Goal: Task Accomplishment & Management: Use online tool/utility

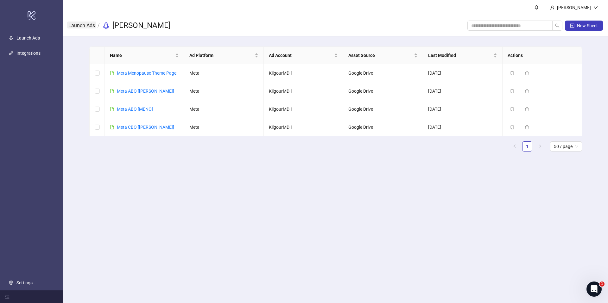
click at [91, 24] on link "Launch Ads" at bounding box center [81, 25] width 29 height 7
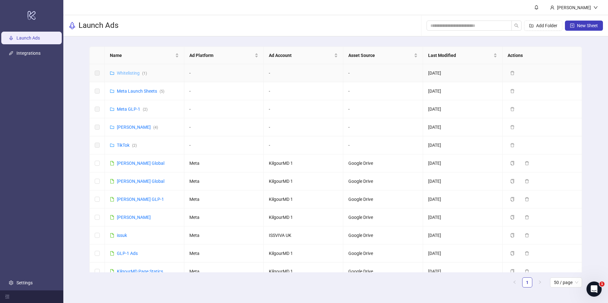
click at [135, 72] on link "Whitelisting ( 1 )" at bounding box center [132, 73] width 30 height 5
click at [133, 74] on link "Whitelisting ( 1 )" at bounding box center [132, 73] width 30 height 5
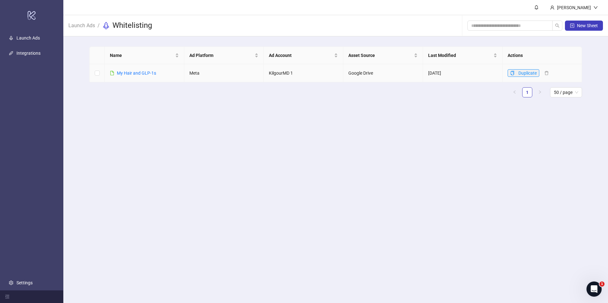
click at [512, 74] on icon "copy" at bounding box center [512, 73] width 4 height 4
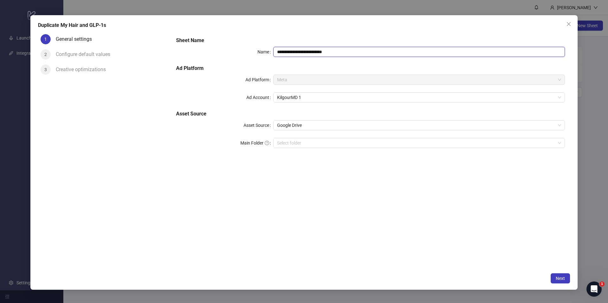
click at [331, 53] on input "**********" at bounding box center [418, 52] width 291 height 10
type input "**********"
click at [353, 177] on div "**********" at bounding box center [370, 151] width 399 height 238
click at [556, 270] on div "**********" at bounding box center [303, 152] width 547 height 275
click at [559, 274] on button "Next" at bounding box center [559, 278] width 19 height 10
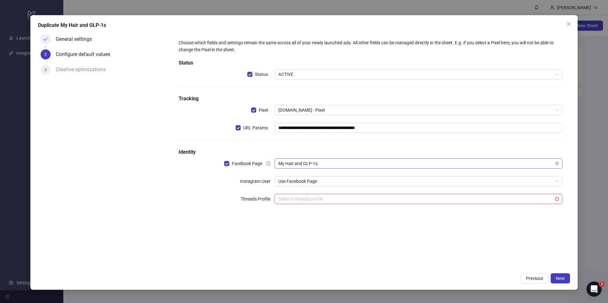
click at [378, 161] on span "My Hair and GLP-1s" at bounding box center [418, 163] width 280 height 9
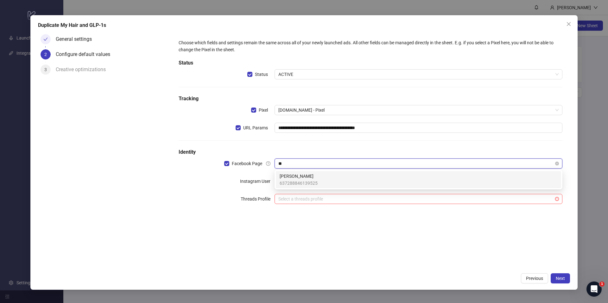
type input "*"
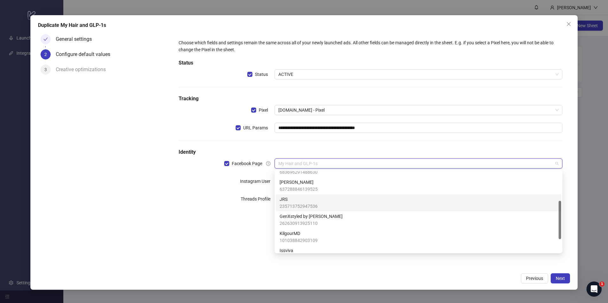
scroll to position [90, 0]
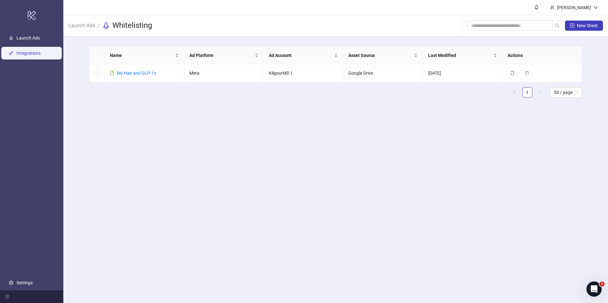
click at [21, 53] on link "Integrations" at bounding box center [28, 53] width 24 height 5
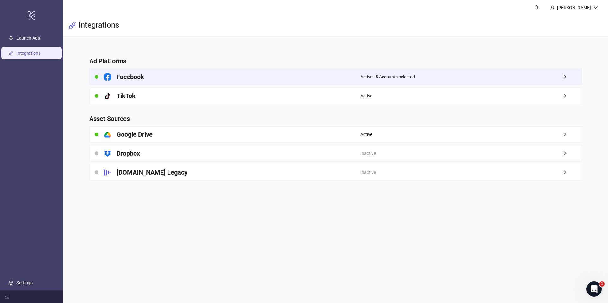
click at [416, 74] on div "Active - 5 Accounts selected" at bounding box center [470, 77] width 221 height 16
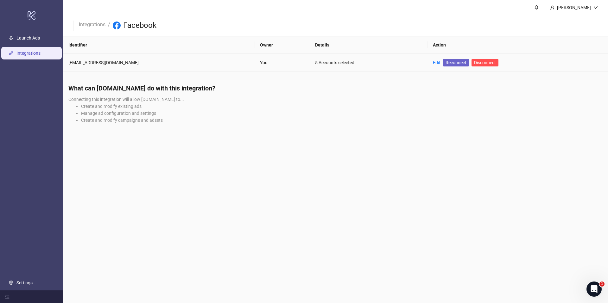
click at [445, 65] on span "Reconnect" at bounding box center [455, 62] width 21 height 7
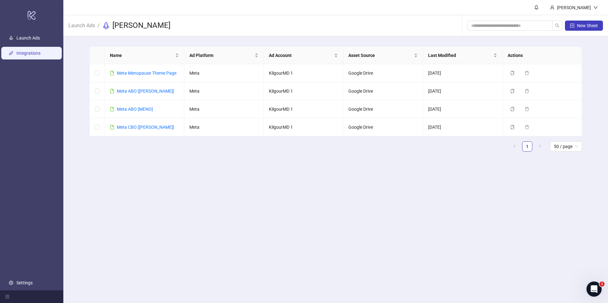
click at [33, 51] on link "Integrations" at bounding box center [28, 53] width 24 height 5
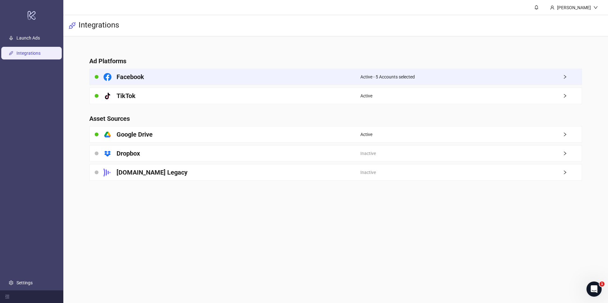
click at [173, 72] on div "Facebook" at bounding box center [225, 77] width 271 height 16
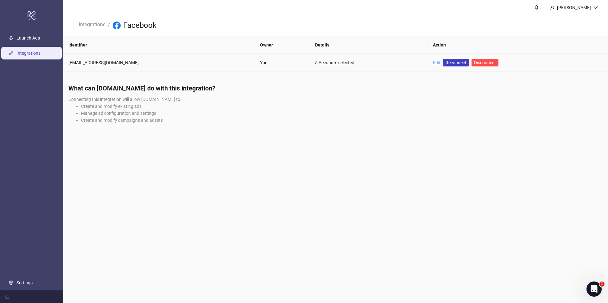
click at [433, 62] on link "Edit" at bounding box center [437, 62] width 8 height 5
click at [445, 62] on span "Reconnect" at bounding box center [455, 62] width 21 height 7
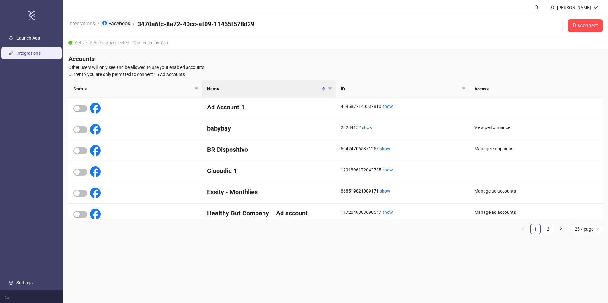
click at [116, 24] on link "Facebook" at bounding box center [116, 23] width 30 height 7
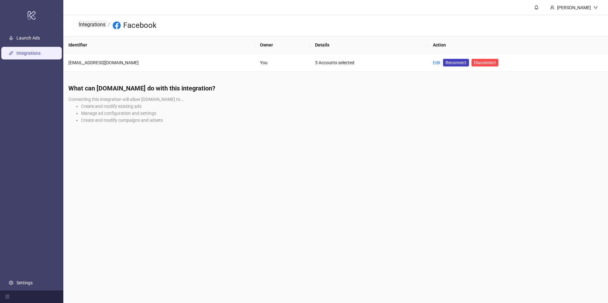
click at [79, 25] on link "Integrations" at bounding box center [92, 24] width 29 height 7
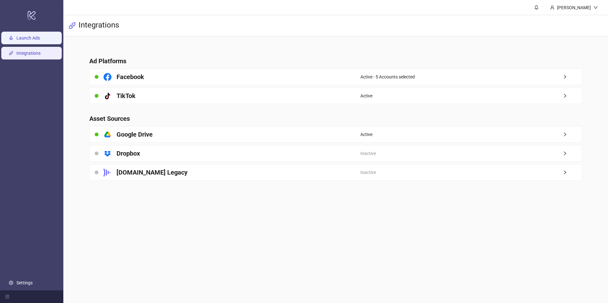
click at [27, 38] on link "Launch Ads" at bounding box center [27, 37] width 23 height 5
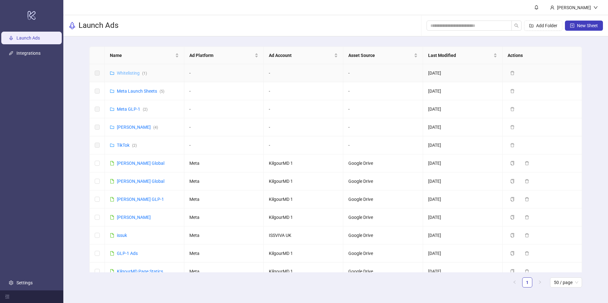
click at [128, 74] on link "Whitelisting ( 1 )" at bounding box center [132, 73] width 30 height 5
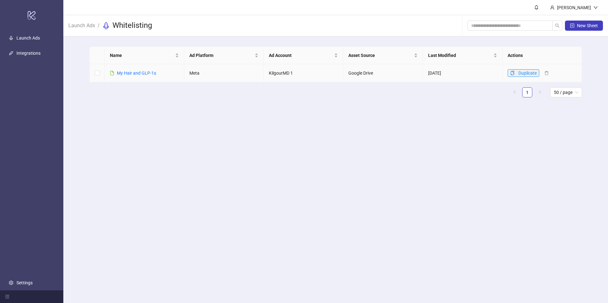
click at [514, 72] on icon "copy" at bounding box center [511, 73] width 3 height 4
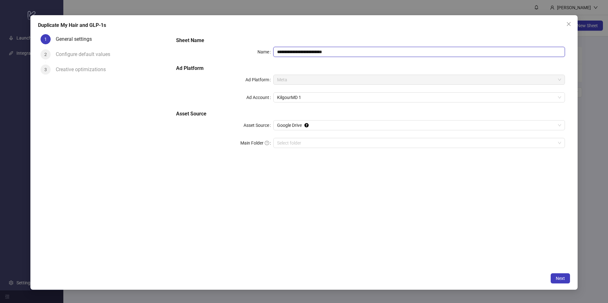
click at [300, 56] on input "**********" at bounding box center [418, 52] width 291 height 10
type input "**********"
click at [555, 277] on button "Next" at bounding box center [559, 278] width 19 height 10
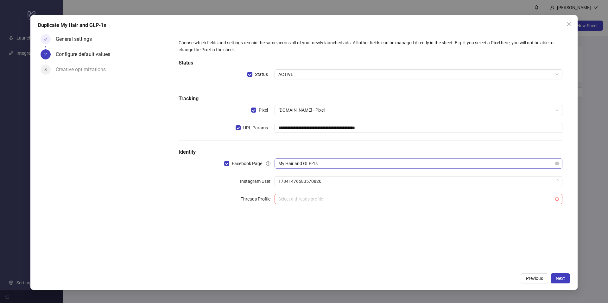
click at [299, 168] on span "My Hair and GLP-1s" at bounding box center [418, 163] width 280 height 9
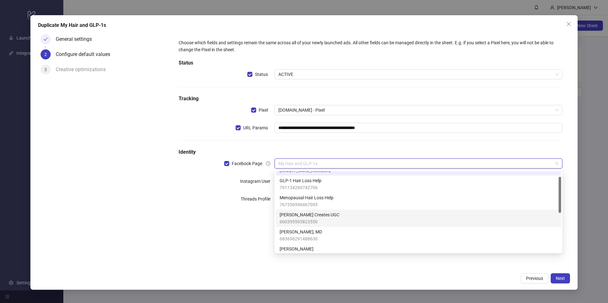
scroll to position [25, 0]
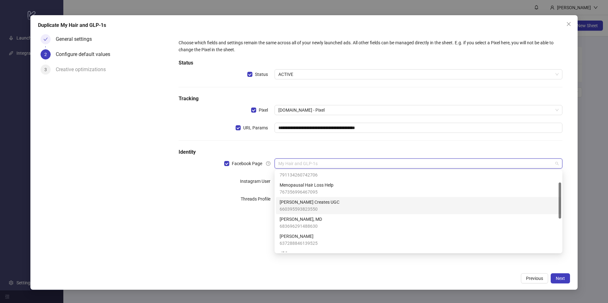
click at [313, 203] on span "[PERSON_NAME] Creates UGC" at bounding box center [309, 202] width 60 height 7
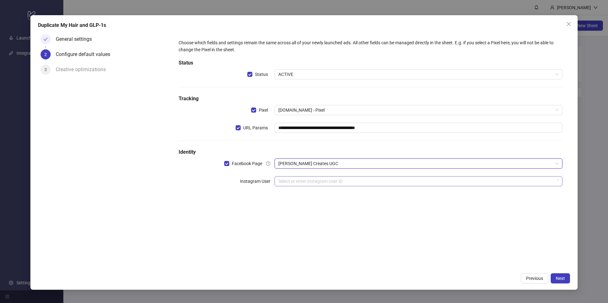
click at [305, 181] on input "search" at bounding box center [415, 181] width 274 height 9
drag, startPoint x: 305, startPoint y: 242, endPoint x: 309, endPoint y: 201, distance: 41.3
click at [305, 239] on div "**********" at bounding box center [370, 151] width 399 height 238
click at [310, 177] on input "search" at bounding box center [415, 181] width 274 height 9
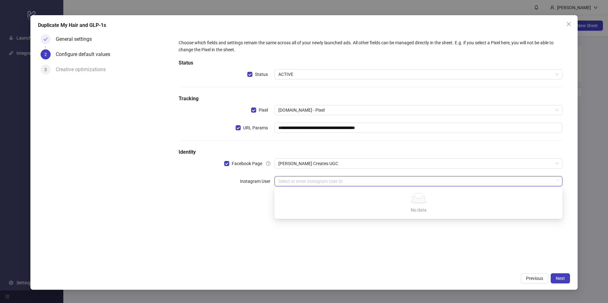
click at [310, 177] on input "search" at bounding box center [415, 181] width 274 height 9
click at [292, 173] on div "**********" at bounding box center [370, 117] width 389 height 160
click at [286, 182] on input "search" at bounding box center [415, 181] width 274 height 9
click at [256, 177] on label "Instagram User" at bounding box center [257, 181] width 34 height 10
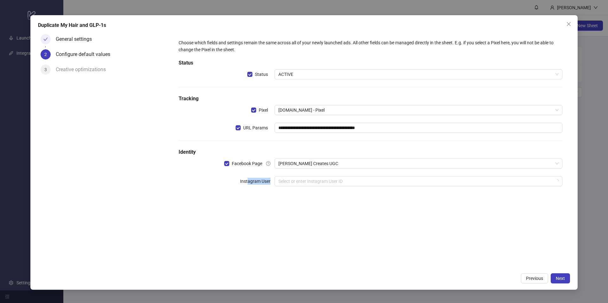
click at [248, 185] on label "Instagram User" at bounding box center [257, 181] width 34 height 10
click at [280, 183] on input "search" at bounding box center [415, 181] width 274 height 9
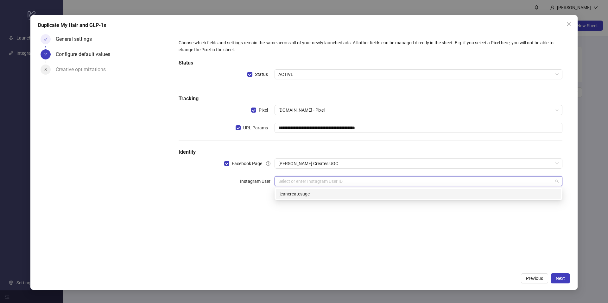
click at [404, 214] on div "**********" at bounding box center [370, 151] width 399 height 238
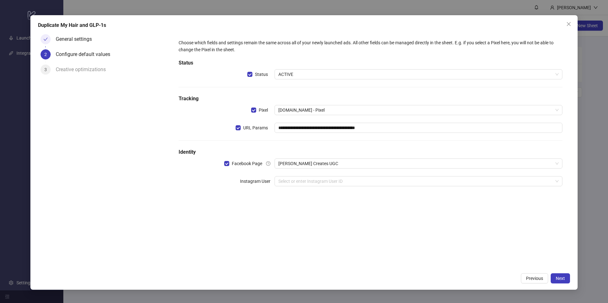
click at [272, 156] on h5 "Identity" at bounding box center [370, 152] width 384 height 8
click at [280, 178] on input "search" at bounding box center [415, 181] width 274 height 9
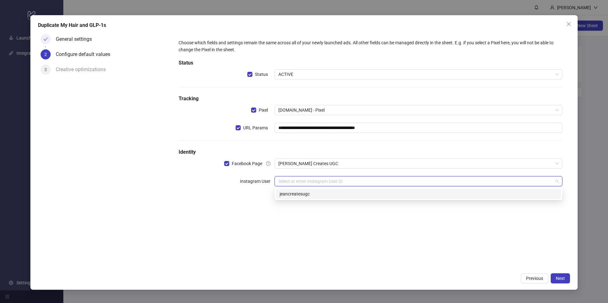
click at [295, 197] on div "jeancreatesugc" at bounding box center [418, 194] width 278 height 7
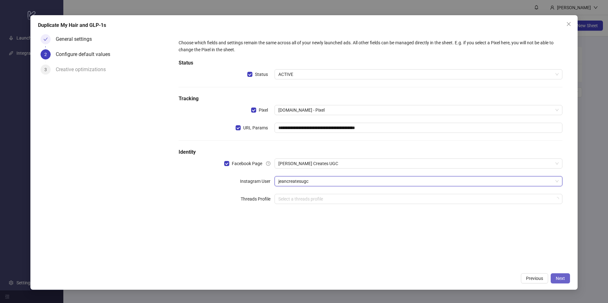
click at [552, 277] on button "Next" at bounding box center [559, 278] width 19 height 10
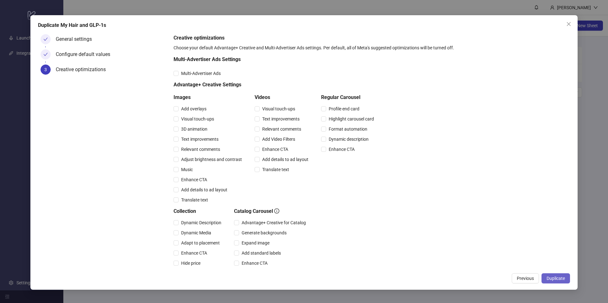
click at [553, 277] on span "Duplicate" at bounding box center [555, 278] width 18 height 5
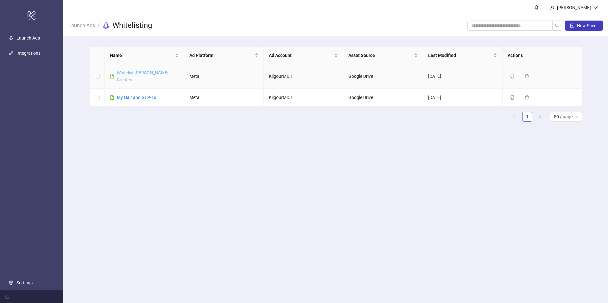
click at [138, 72] on link "Whitelist [PERSON_NAME] Creates" at bounding box center [143, 76] width 52 height 12
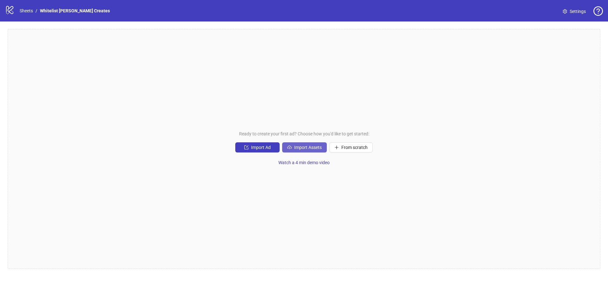
click at [297, 146] on span "Import Assets" at bounding box center [308, 147] width 28 height 5
